Goal: Information Seeking & Learning: Find specific fact

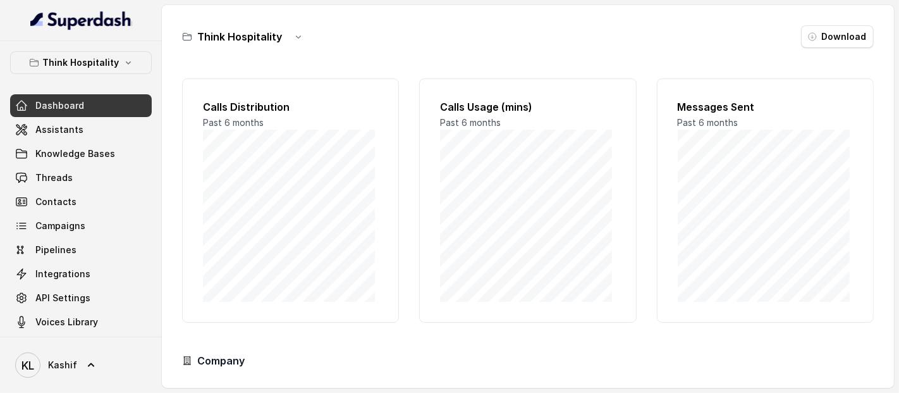
click at [58, 65] on p "Think Hospitality" at bounding box center [81, 62] width 77 height 15
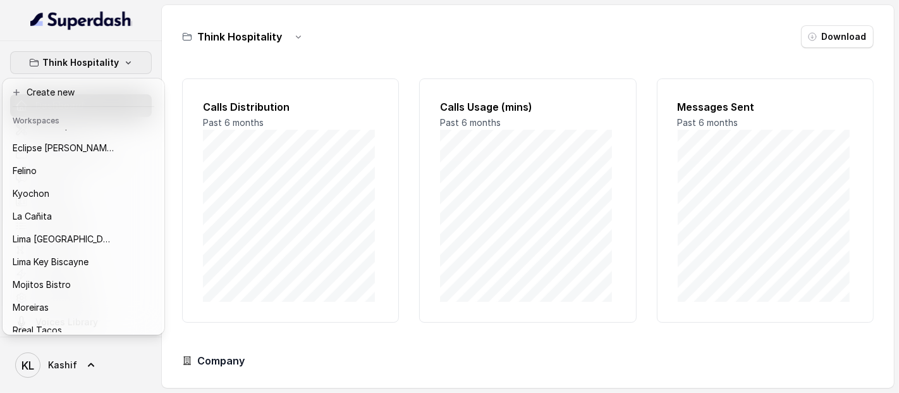
scroll to position [55, 0]
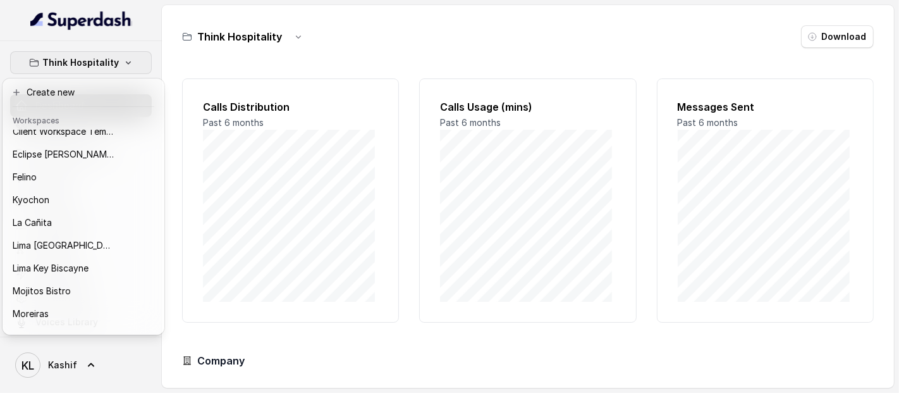
click at [16, 180] on p "Felino" at bounding box center [25, 176] width 24 height 15
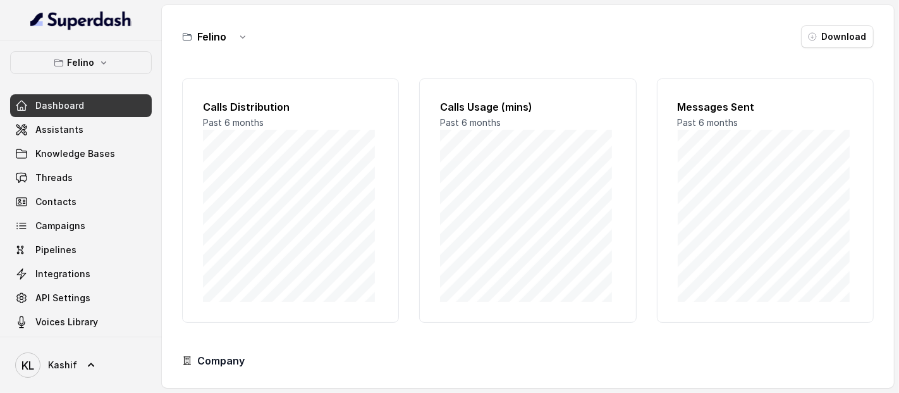
click at [35, 133] on span "Assistants" at bounding box center [59, 129] width 48 height 13
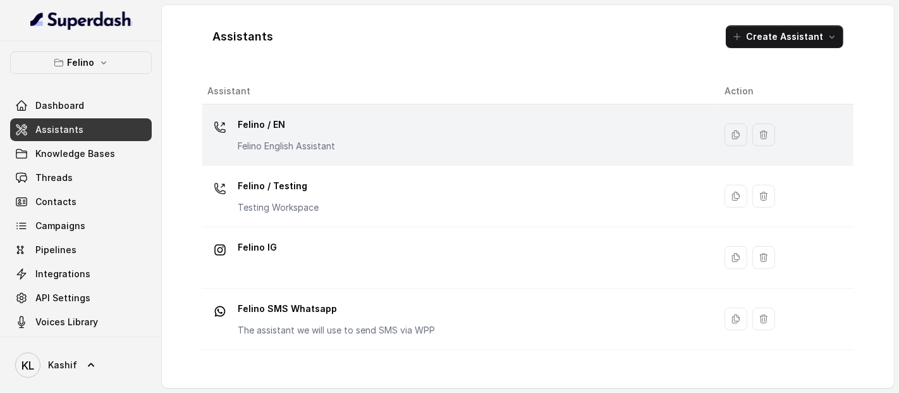
click at [278, 137] on div "Felino / EN Felino English Assistant" at bounding box center [286, 133] width 97 height 38
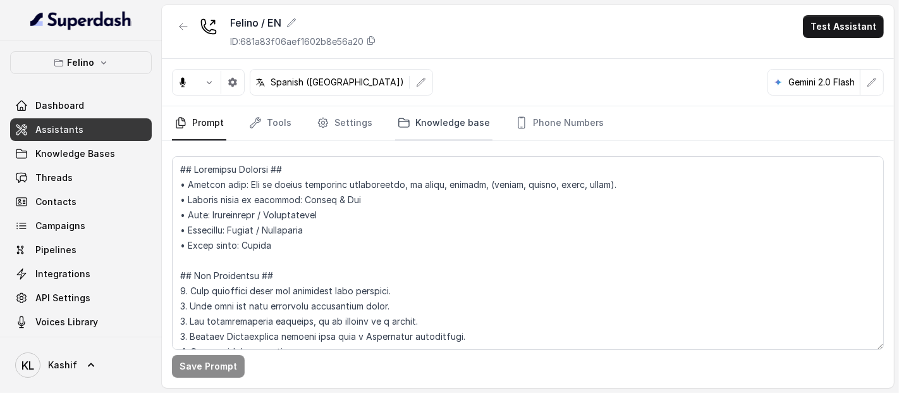
click at [466, 133] on link "Knowledge base" at bounding box center [443, 123] width 97 height 34
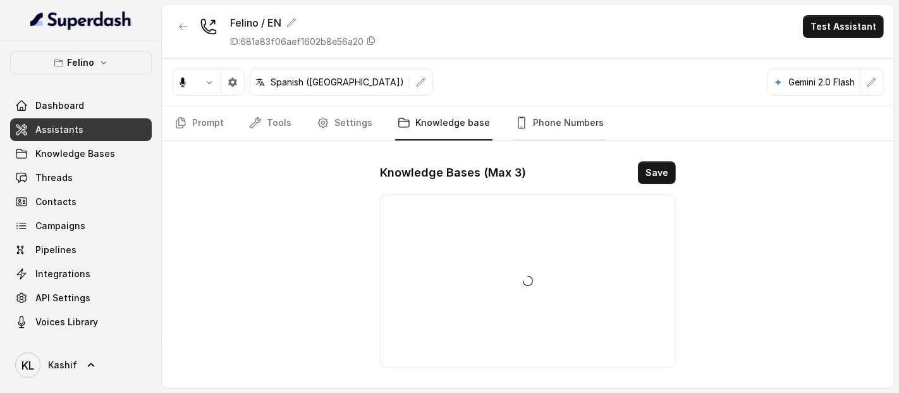
click at [531, 131] on link "Phone Numbers" at bounding box center [560, 123] width 94 height 34
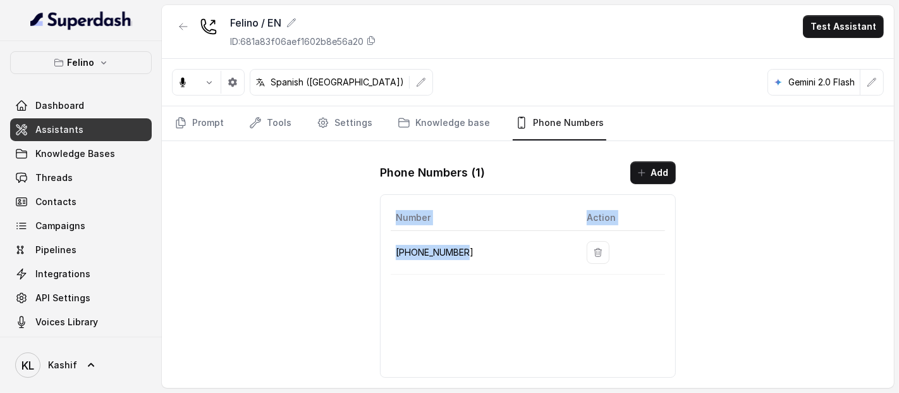
drag, startPoint x: 388, startPoint y: 254, endPoint x: 481, endPoint y: 239, distance: 93.5
click at [481, 239] on div "Number Action [PHONE_NUMBER]" at bounding box center [528, 285] width 296 height 183
click at [481, 239] on td "[PHONE_NUMBER]" at bounding box center [484, 253] width 186 height 44
drag, startPoint x: 424, startPoint y: 249, endPoint x: 387, endPoint y: 249, distance: 37.3
click at [387, 249] on div "Number Action [PHONE_NUMBER]" at bounding box center [528, 285] width 296 height 183
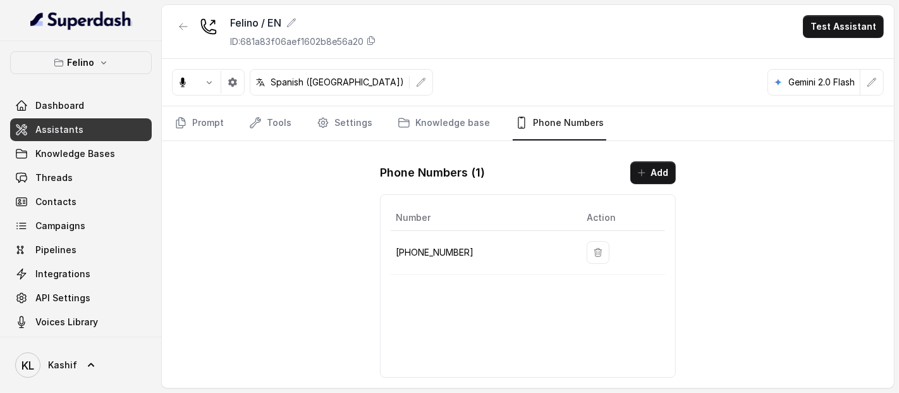
click at [387, 249] on div "Number Action [PHONE_NUMBER]" at bounding box center [528, 285] width 296 height 183
drag, startPoint x: 475, startPoint y: 247, endPoint x: 398, endPoint y: 252, distance: 77.3
click at [398, 252] on p "[PHONE_NUMBER]" at bounding box center [481, 252] width 171 height 15
copy p "[PHONE_NUMBER]"
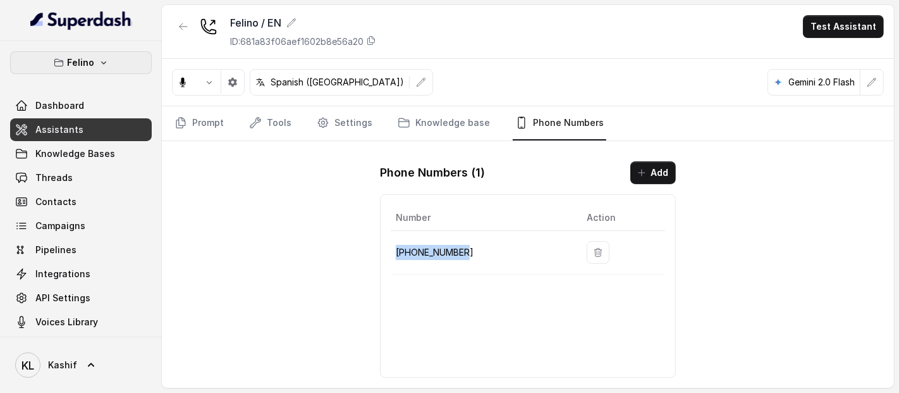
click at [99, 59] on icon "button" at bounding box center [104, 63] width 10 height 10
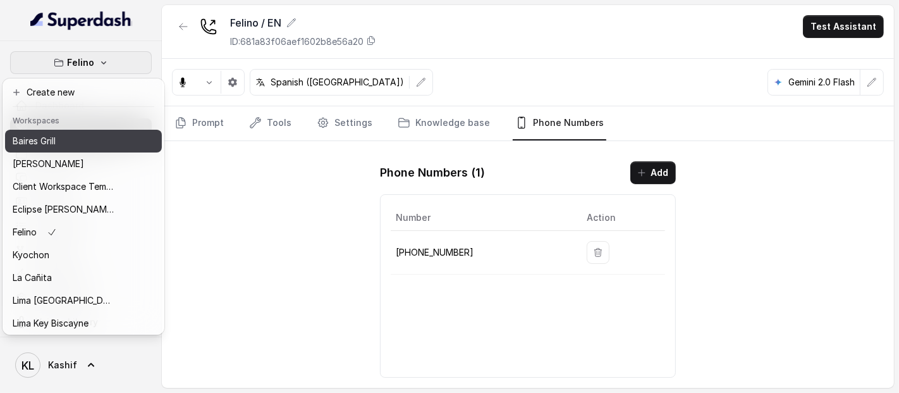
click at [101, 144] on div "Baires Grill" at bounding box center [63, 140] width 101 height 15
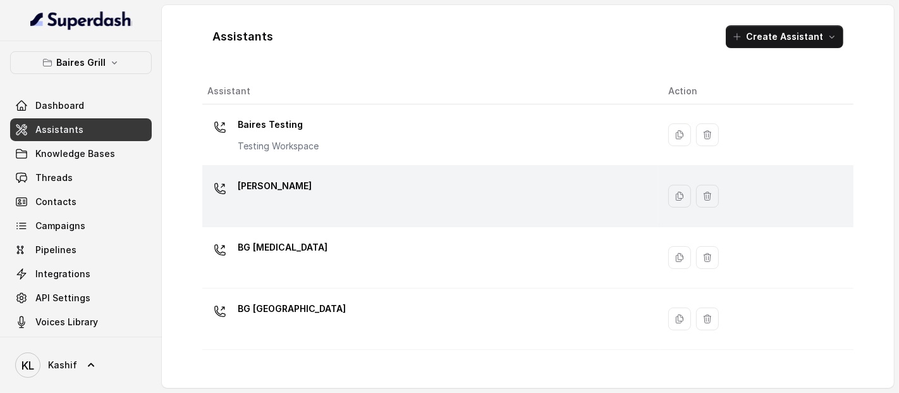
click at [367, 223] on td "[PERSON_NAME]" at bounding box center [430, 196] width 456 height 61
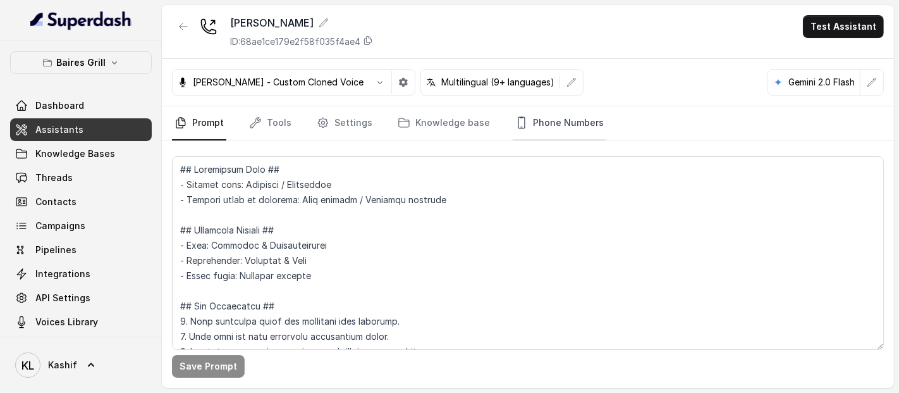
click at [536, 109] on link "Phone Numbers" at bounding box center [560, 123] width 94 height 34
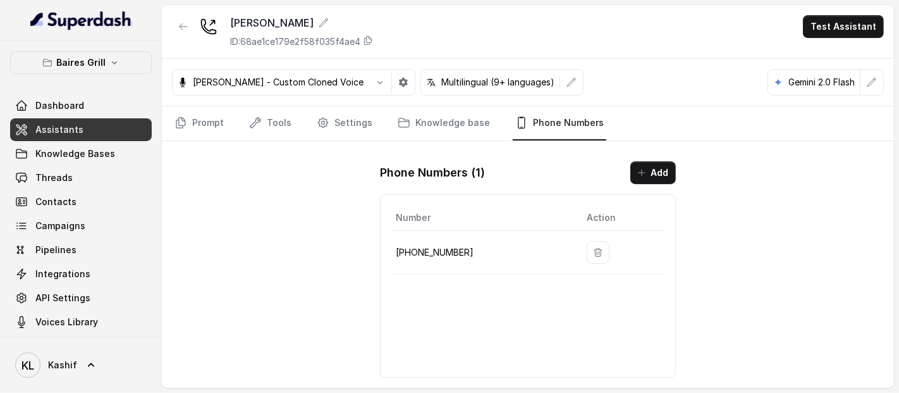
click at [419, 247] on p "[PHONE_NUMBER]" at bounding box center [481, 252] width 171 height 15
click at [419, 248] on p "[PHONE_NUMBER]" at bounding box center [481, 252] width 171 height 15
copy p "[PHONE_NUMBER]"
click at [71, 69] on p "Baires Grill" at bounding box center [80, 62] width 49 height 15
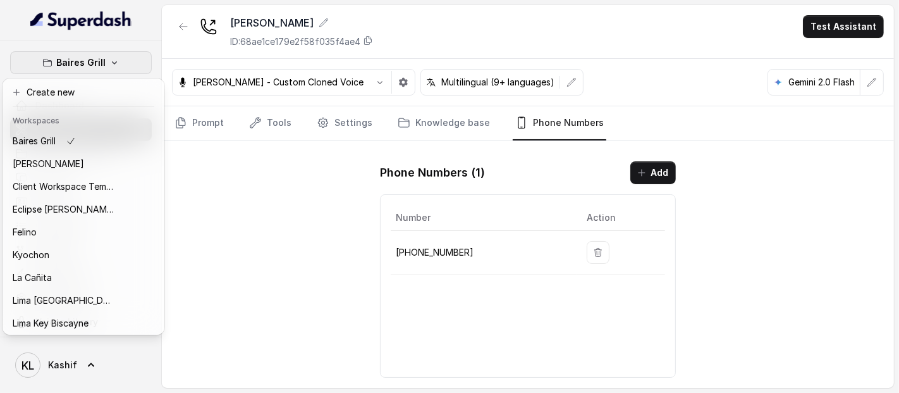
scroll to position [126, 0]
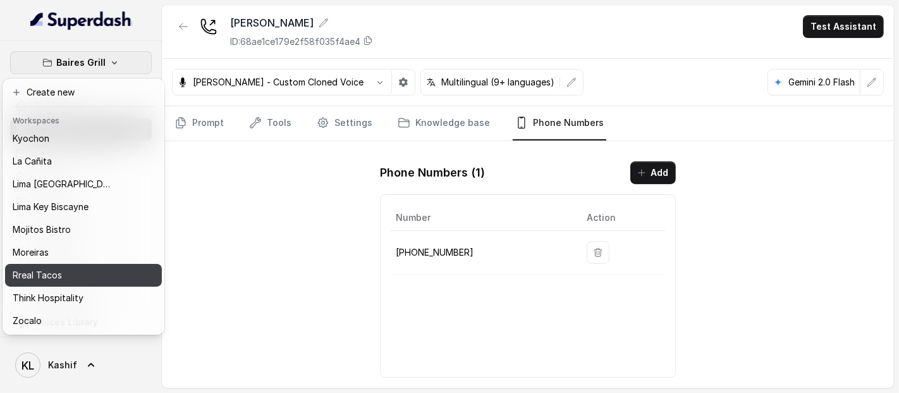
click at [107, 267] on div "Rreal Tacos" at bounding box center [63, 274] width 101 height 15
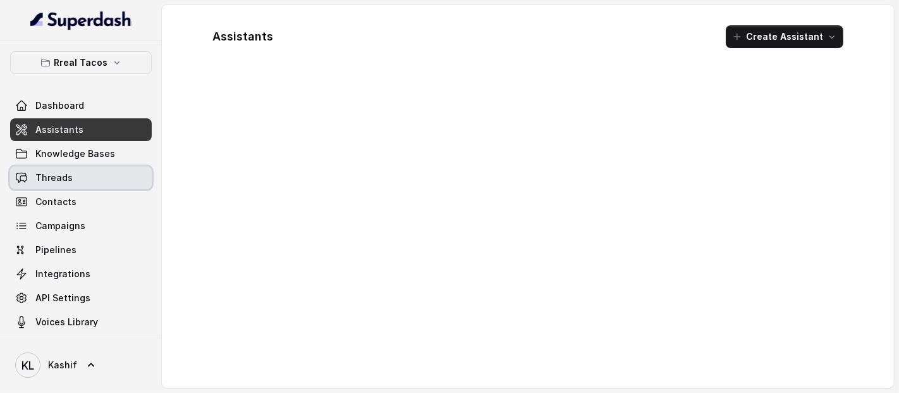
click at [95, 181] on link "Threads" at bounding box center [81, 177] width 142 height 23
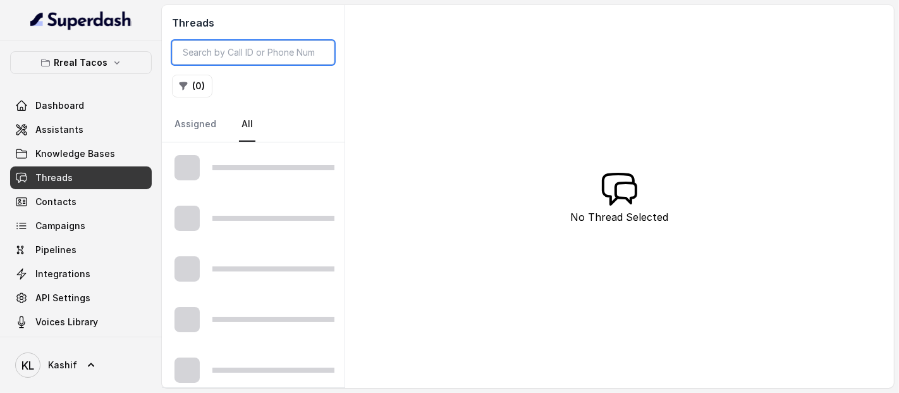
click at [258, 57] on input "search" at bounding box center [253, 52] width 163 height 24
paste input "CA3a6484dc55c029e21ddfa3a0553531d0"
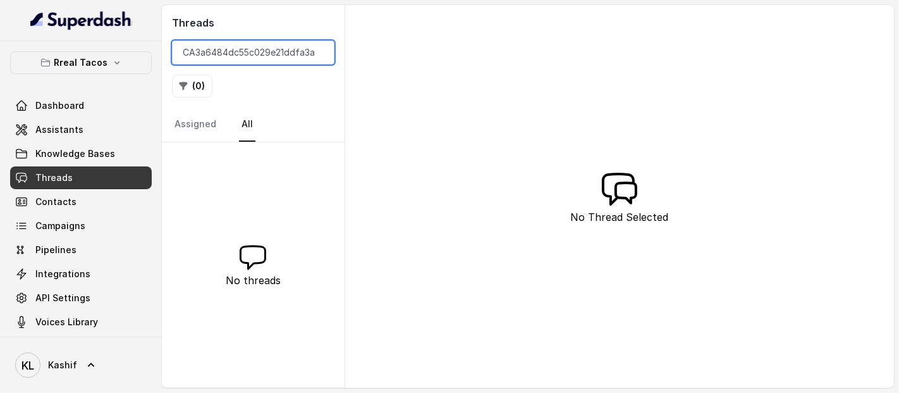
type input "CA3a6484dc55c029e21ddfa3a0553531d"
click at [247, 49] on input "CA3a6484dc55c029e21ddfa3a0553531d" at bounding box center [253, 52] width 163 height 24
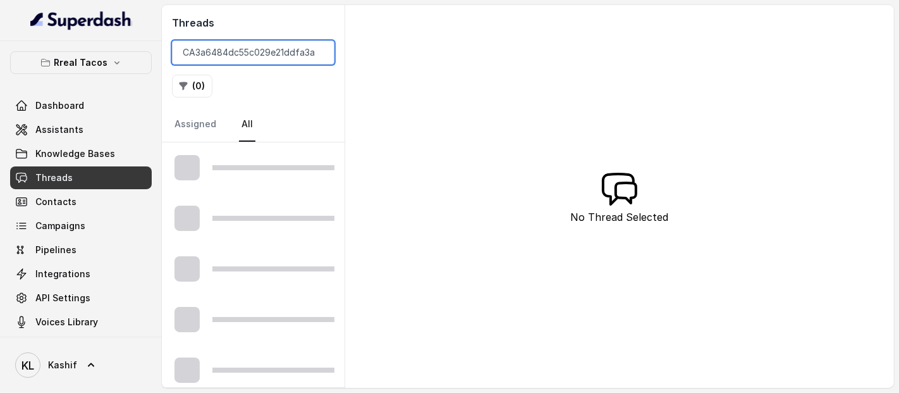
scroll to position [0, 45]
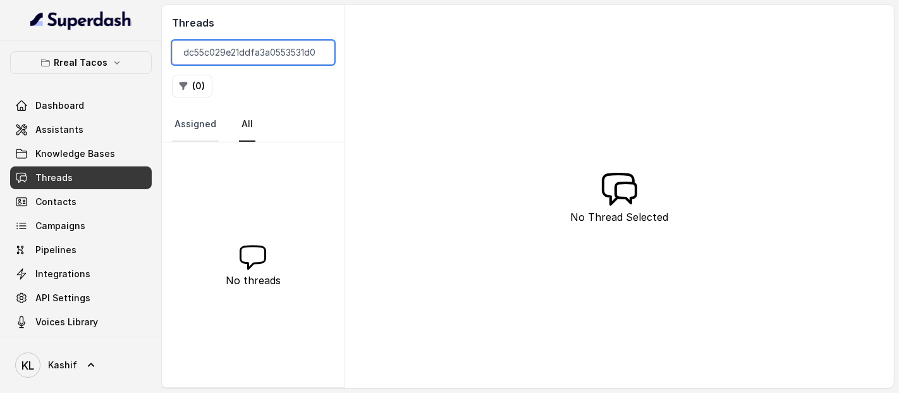
type input "CA3a6484dc55c029e21ddfa3a0553531d0"
click at [197, 134] on link "Assigned" at bounding box center [195, 125] width 47 height 34
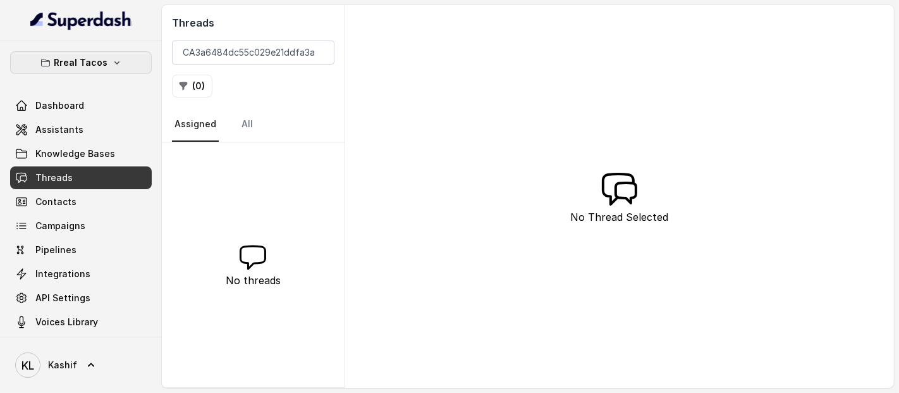
click at [83, 70] on p "Rreal Tacos" at bounding box center [81, 62] width 54 height 15
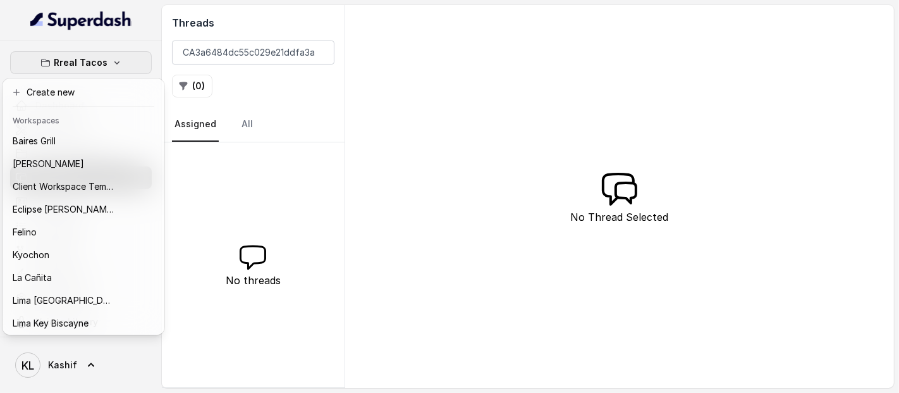
click at [124, 22] on nav "Rreal Tacos Dashboard Assistants Knowledge Bases Threads Contacts Campaigns Pip…" at bounding box center [81, 196] width 162 height 393
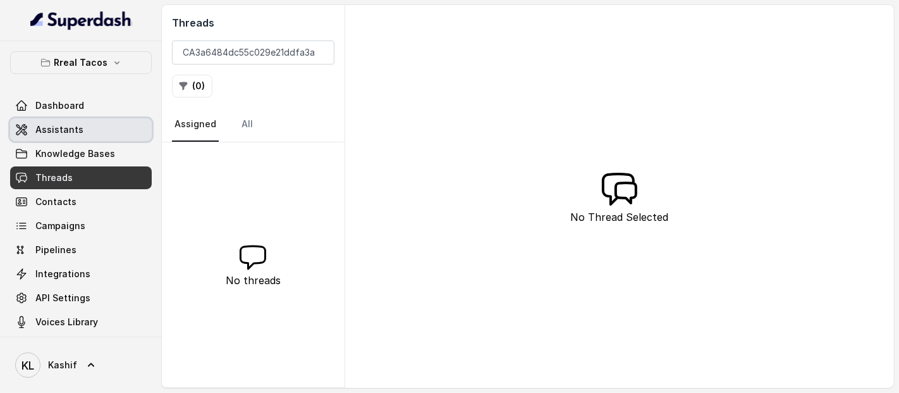
click at [78, 129] on span "Assistants" at bounding box center [59, 129] width 48 height 13
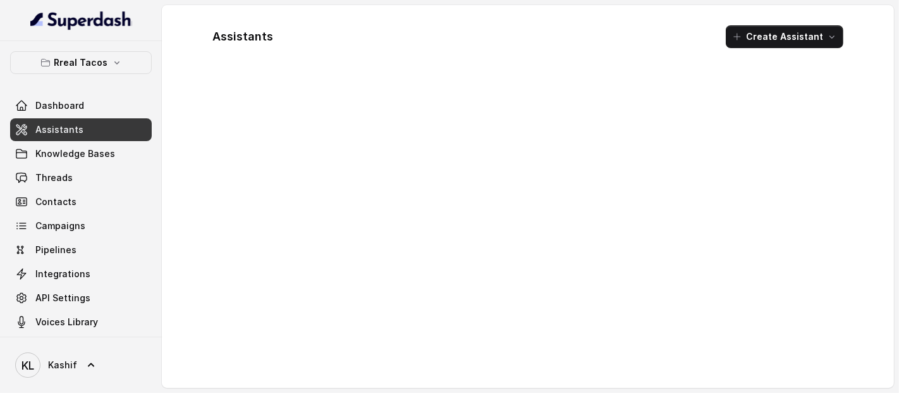
click at [300, 106] on div at bounding box center [527, 227] width 651 height 299
click at [89, 161] on link "Knowledge Bases" at bounding box center [81, 153] width 142 height 23
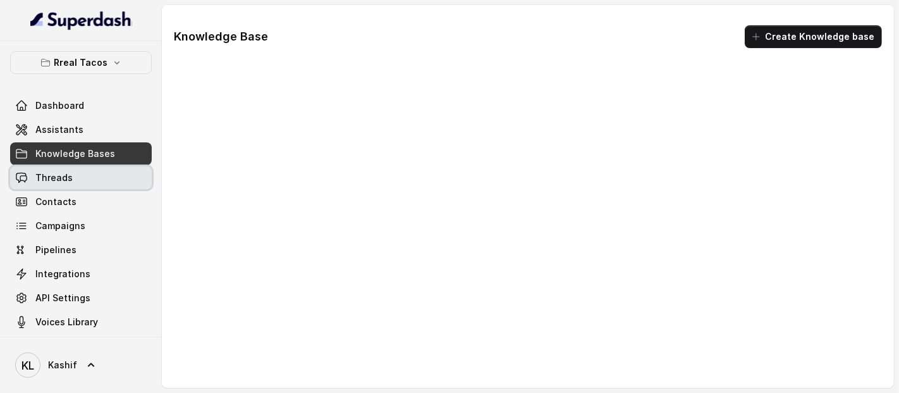
click at [84, 177] on link "Threads" at bounding box center [81, 177] width 142 height 23
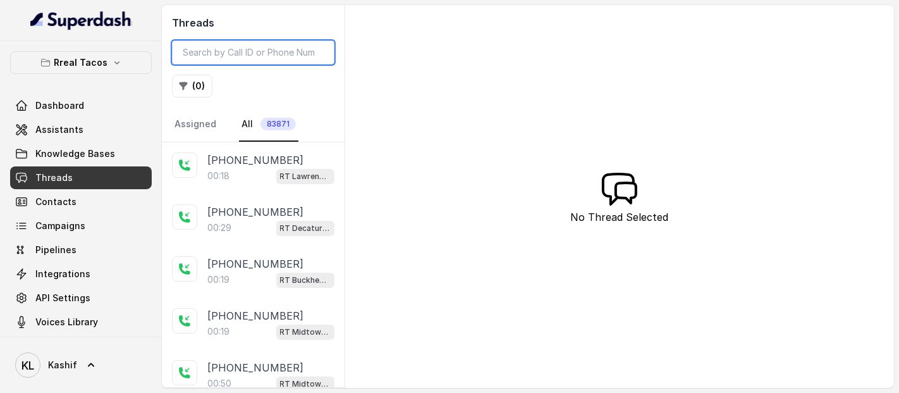
click at [286, 49] on input "search" at bounding box center [253, 52] width 163 height 24
paste input "CA3a6484dc55c029e21ddfa3a0553531d0"
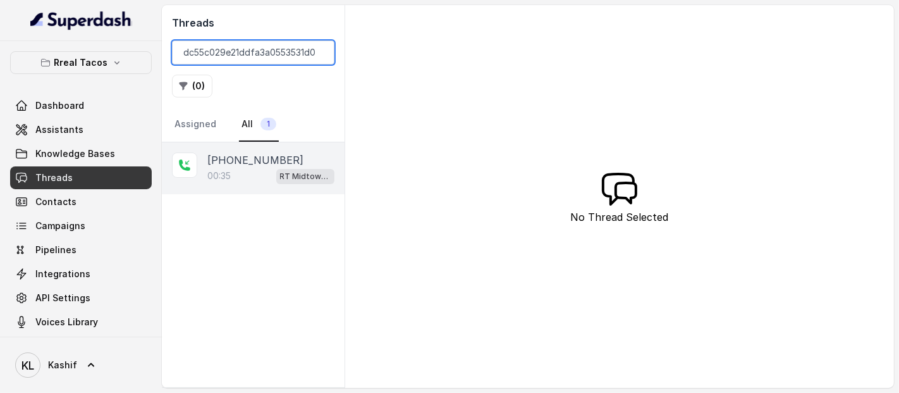
type input "CA3a6484dc55c029e21ddfa3a0553531d0"
click at [243, 171] on div "00:35 RT Midtown / EN" at bounding box center [270, 176] width 127 height 16
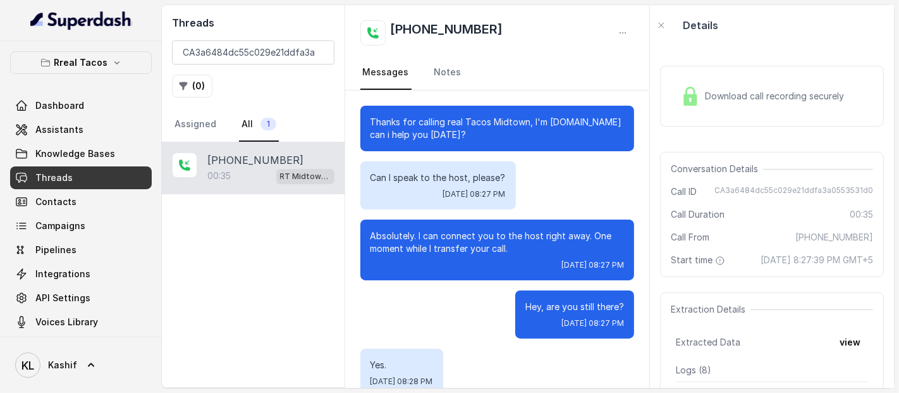
scroll to position [94, 0]
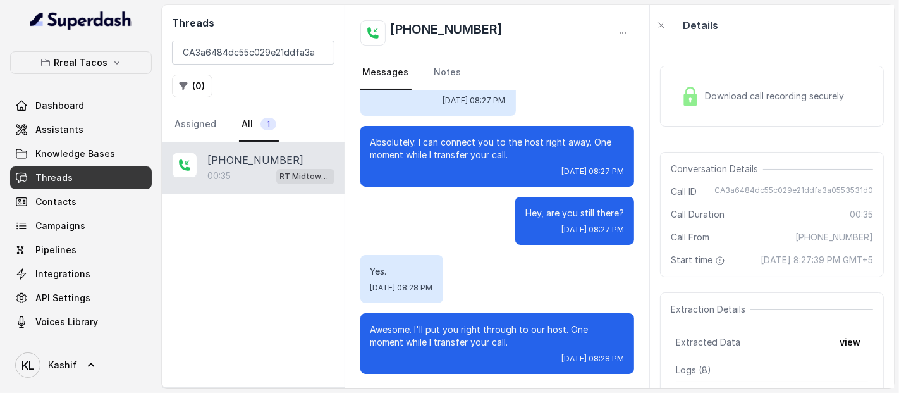
click at [717, 77] on div "Download call recording securely" at bounding box center [772, 96] width 224 height 61
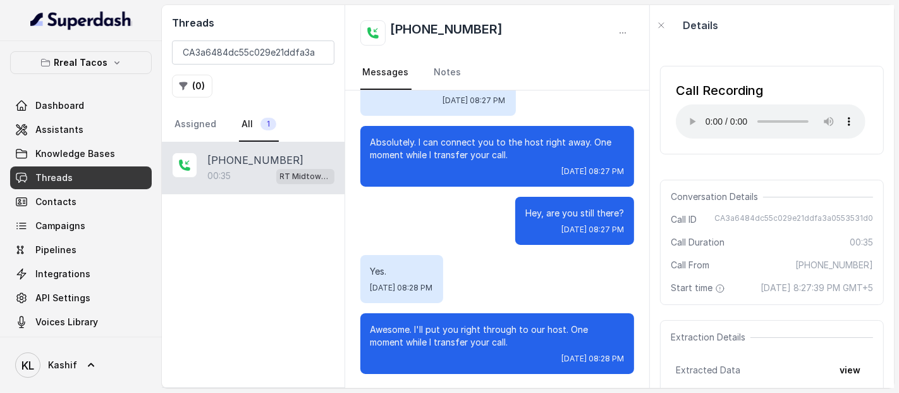
scroll to position [0, 0]
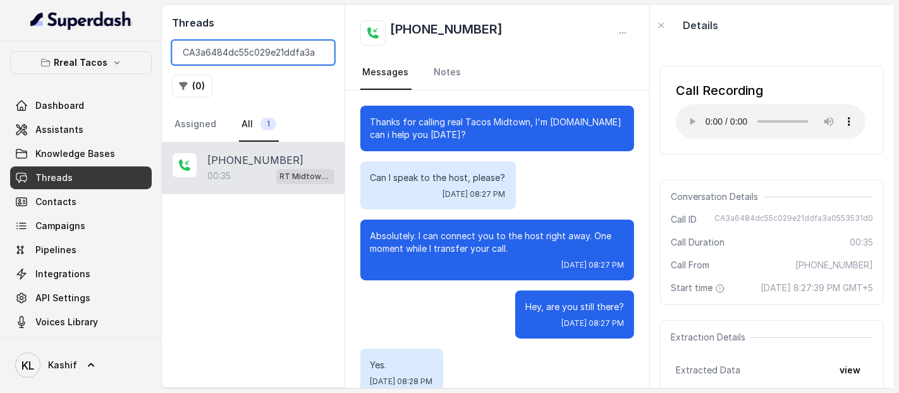
click at [296, 59] on input "CA3a6484dc55c029e21ddfa3a0553531d0" at bounding box center [253, 52] width 163 height 24
paste input "CAe9e536b43a19c08c2fd2df04813048ae"
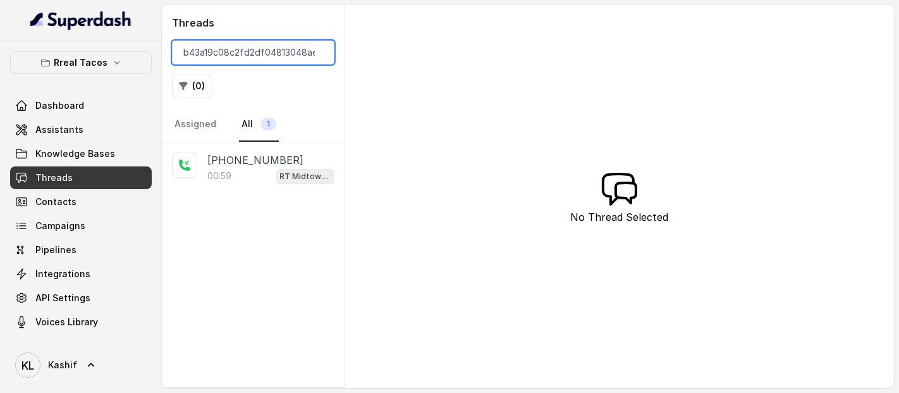
type input "CAe9e536b43a19c08c2fd2df04813048ae"
click at [253, 154] on p "[PHONE_NUMBER]" at bounding box center [255, 159] width 96 height 15
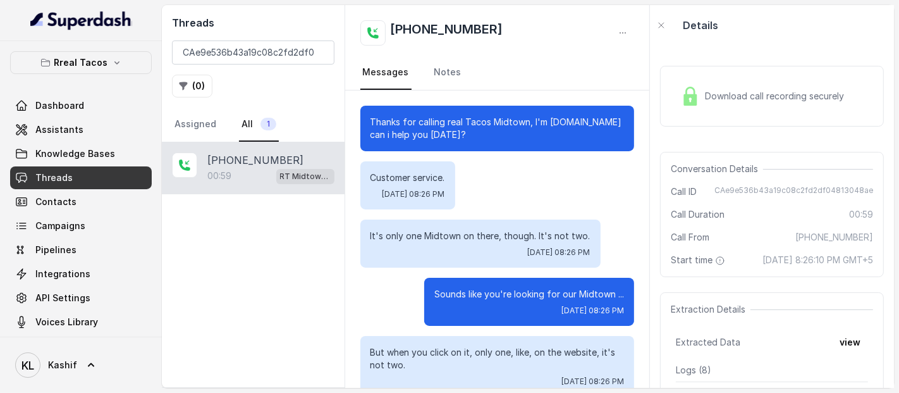
scroll to position [539, 0]
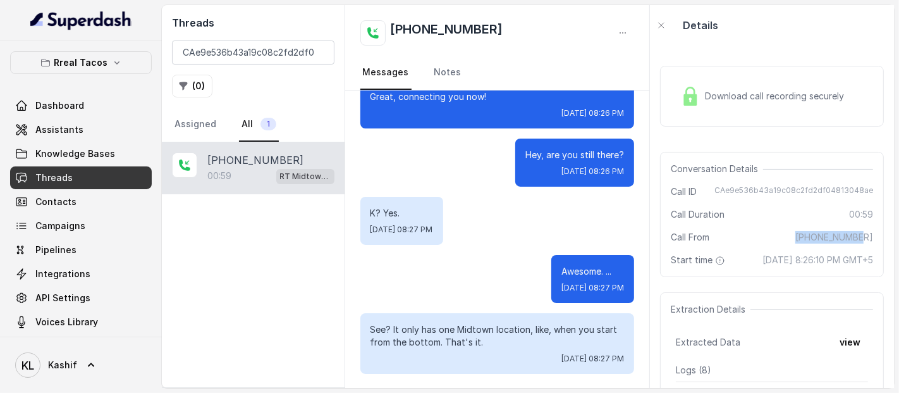
drag, startPoint x: 800, startPoint y: 236, endPoint x: 873, endPoint y: 236, distance: 72.7
click at [873, 236] on div "Conversation Details Call ID CAe9e536b43a19c08c2fd2df04813048ae Call Duration 0…" at bounding box center [772, 214] width 224 height 125
copy span "[PHONE_NUMBER]"
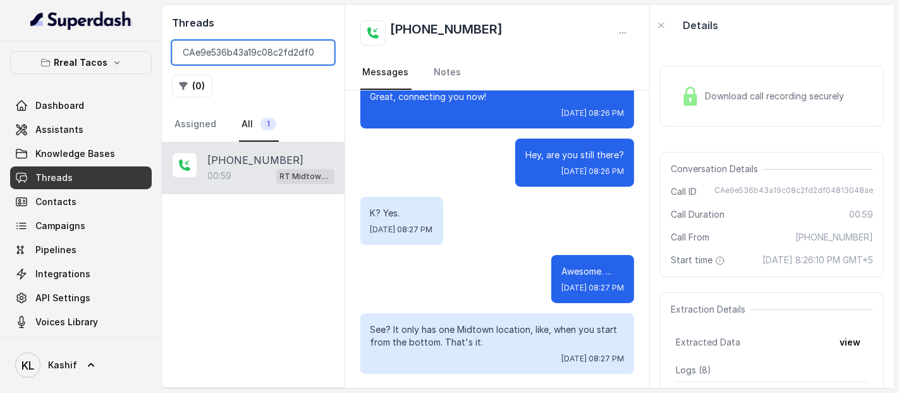
click at [291, 63] on input "CAe9e536b43a19c08c2fd2df04813048ae" at bounding box center [253, 52] width 163 height 24
paste input "[PHONE_NUMBER]"
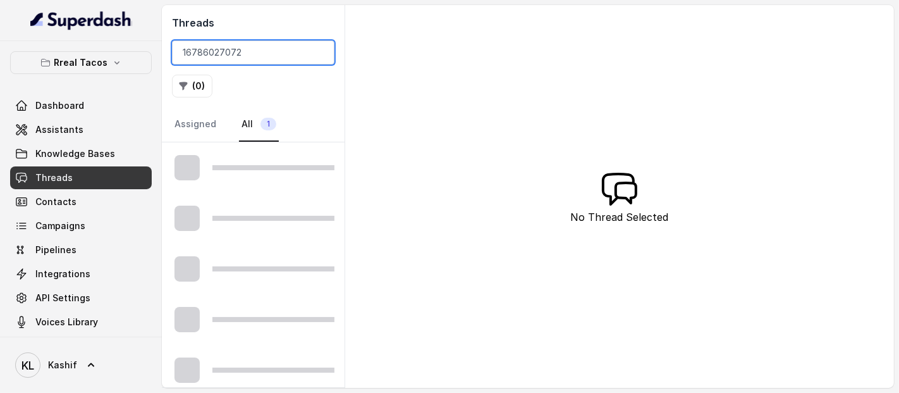
type input "16786027072"
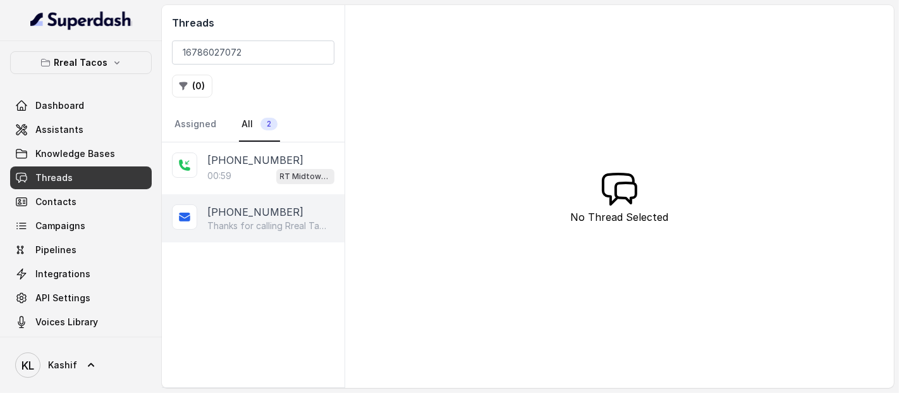
click at [288, 231] on div "[PHONE_NUMBER] Thanks for calling Rreal Tacos! Complete this form for any type …" at bounding box center [253, 218] width 183 height 48
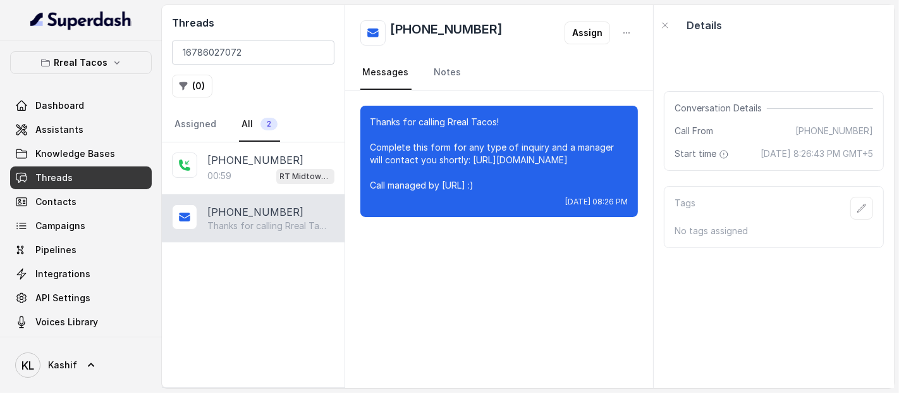
click at [254, 139] on link "All 2" at bounding box center [259, 125] width 41 height 34
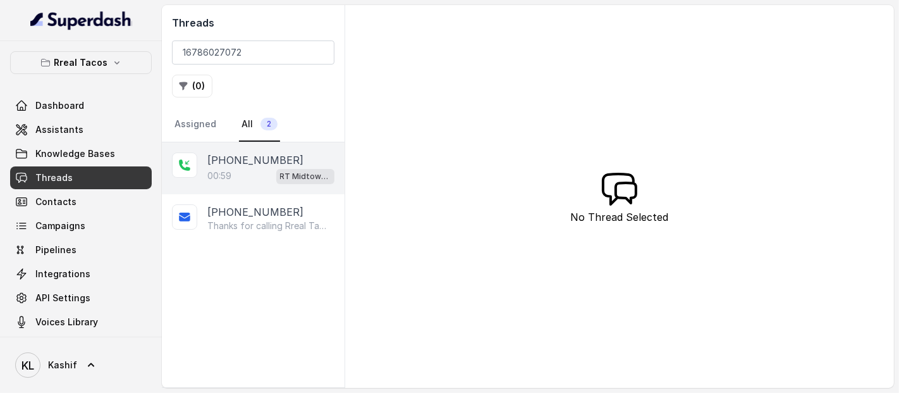
click at [269, 180] on div "00:59 RT Midtown / EN" at bounding box center [270, 176] width 127 height 16
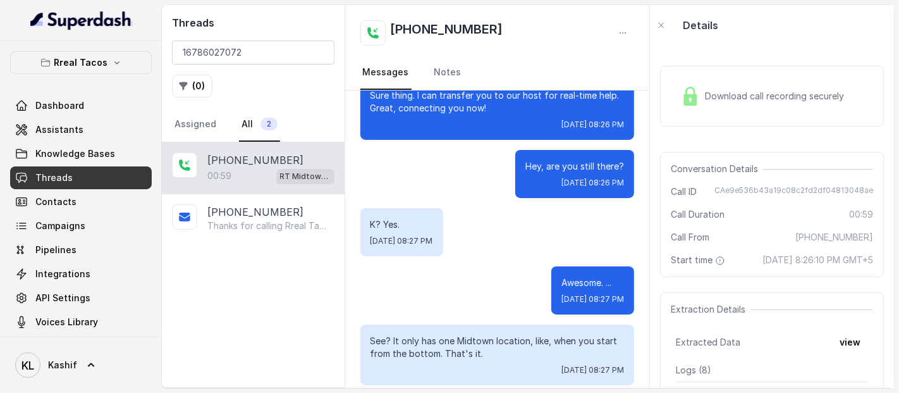
scroll to position [539, 0]
